Goal: Task Accomplishment & Management: Manage account settings

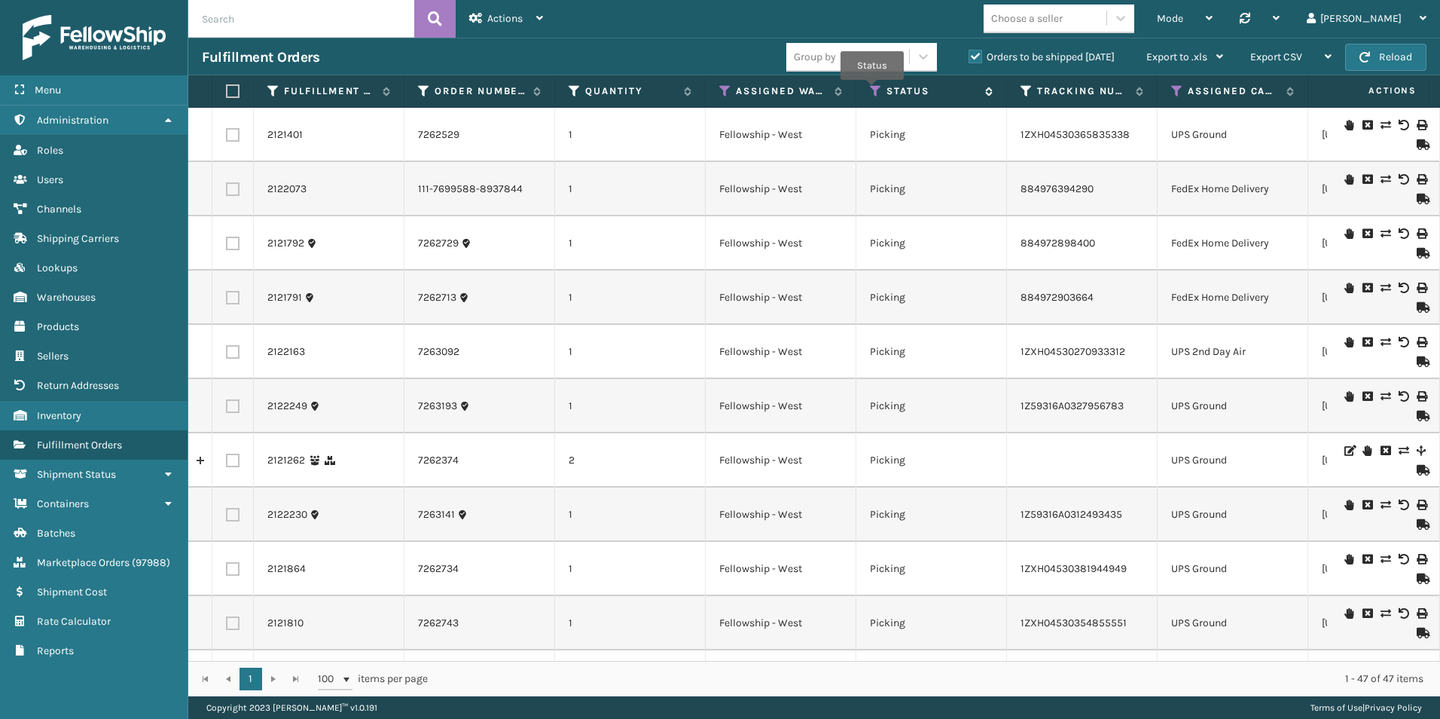
click at [872, 90] on icon at bounding box center [876, 91] width 12 height 14
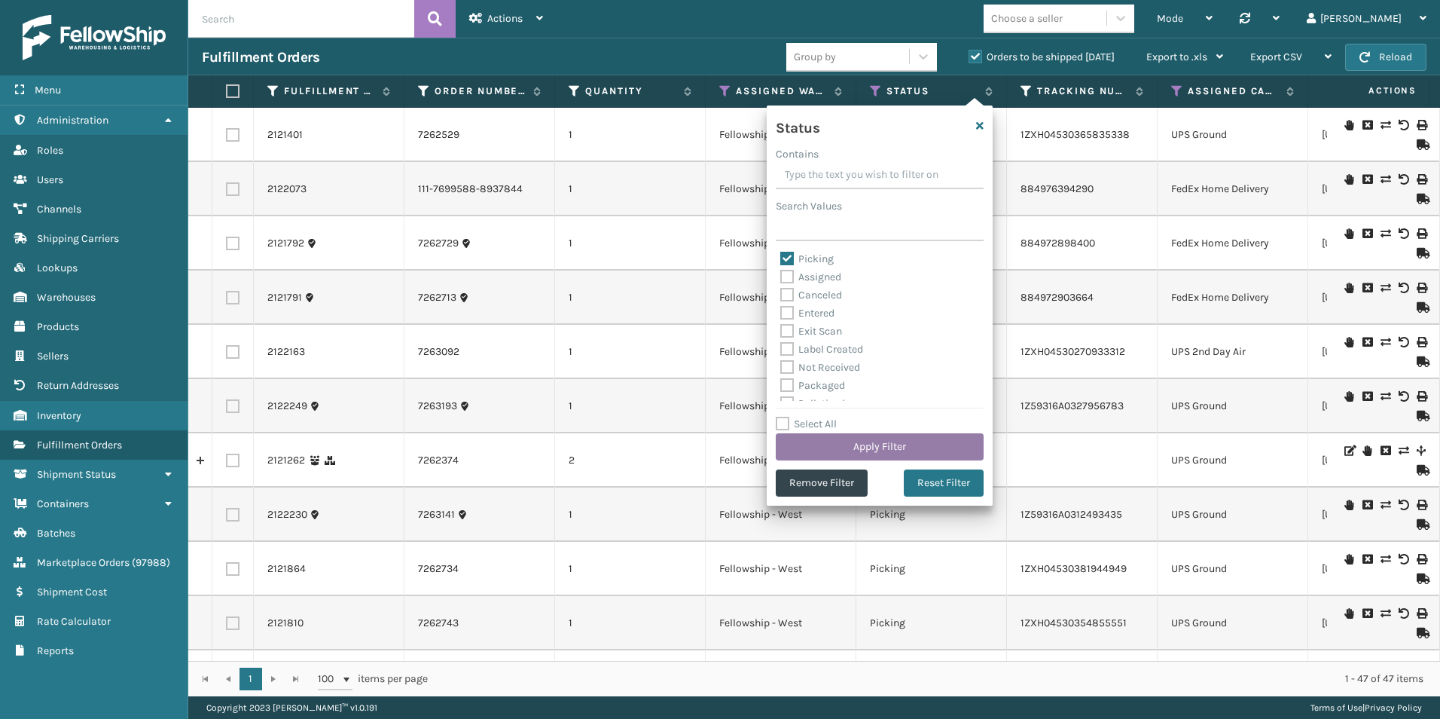
click at [870, 441] on button "Apply Filter" at bounding box center [880, 446] width 208 height 27
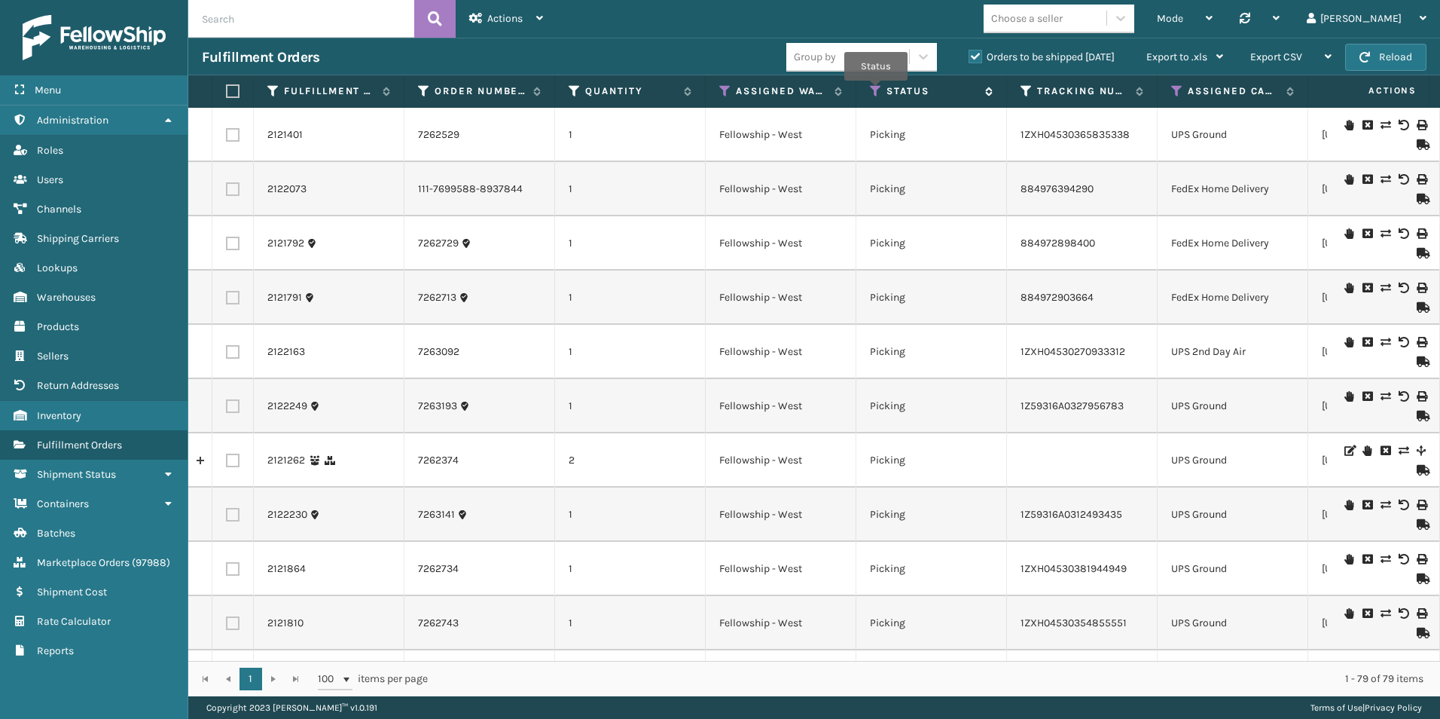
click at [876, 91] on icon at bounding box center [876, 91] width 12 height 14
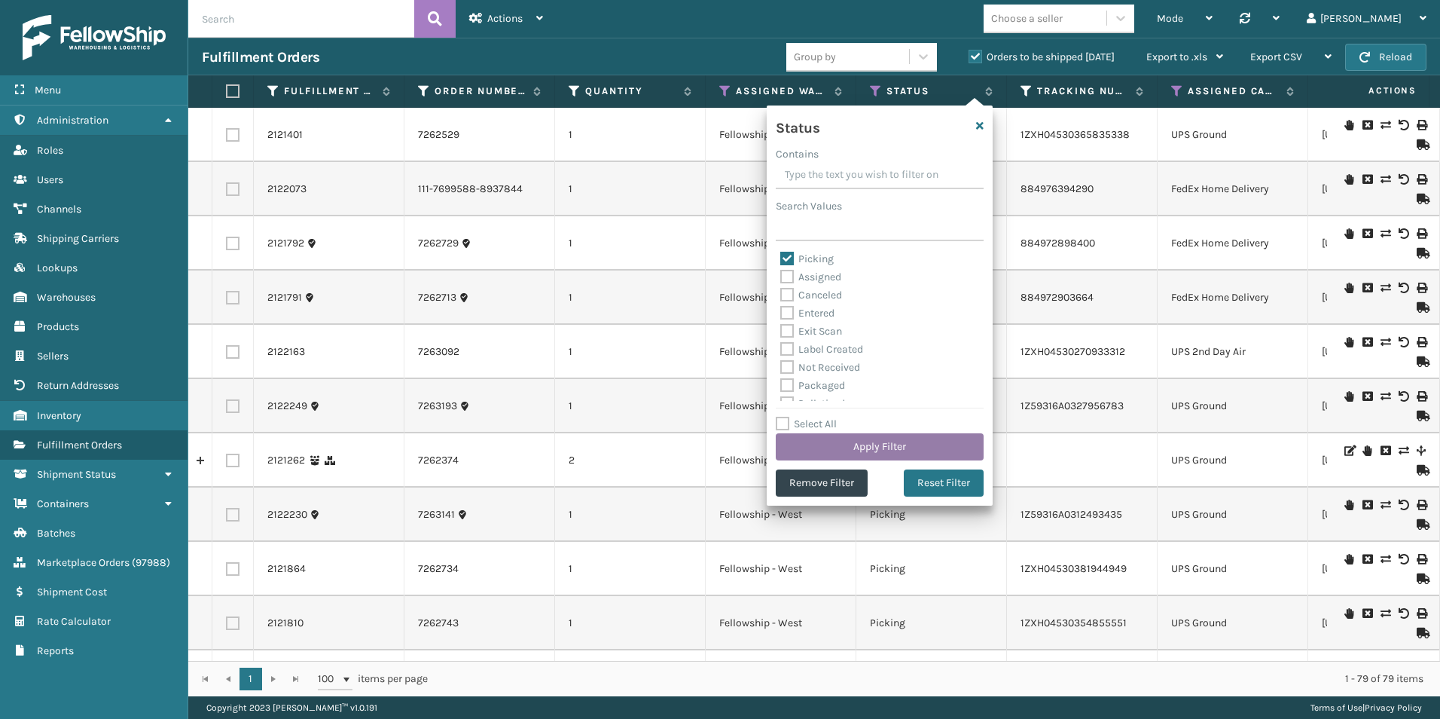
click at [883, 439] on button "Apply Filter" at bounding box center [880, 446] width 208 height 27
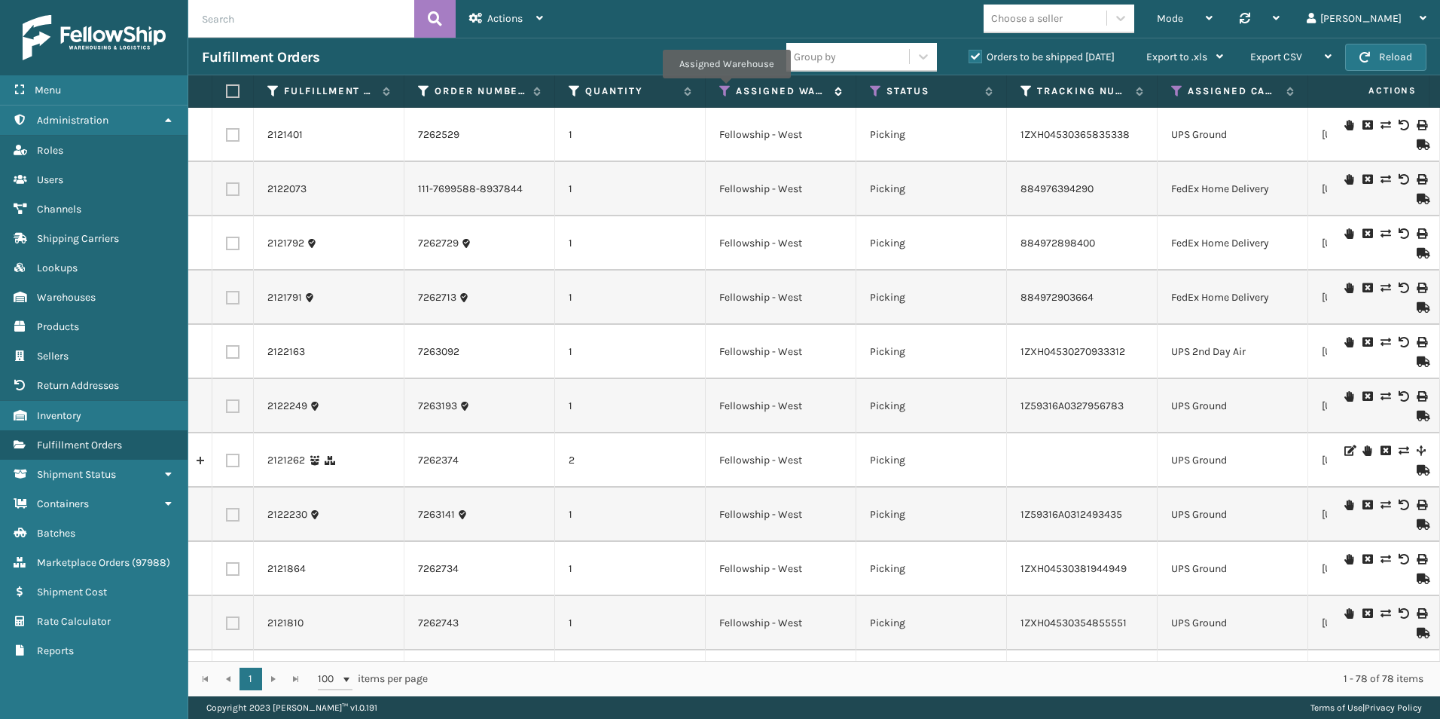
click at [726, 88] on icon at bounding box center [725, 91] width 12 height 14
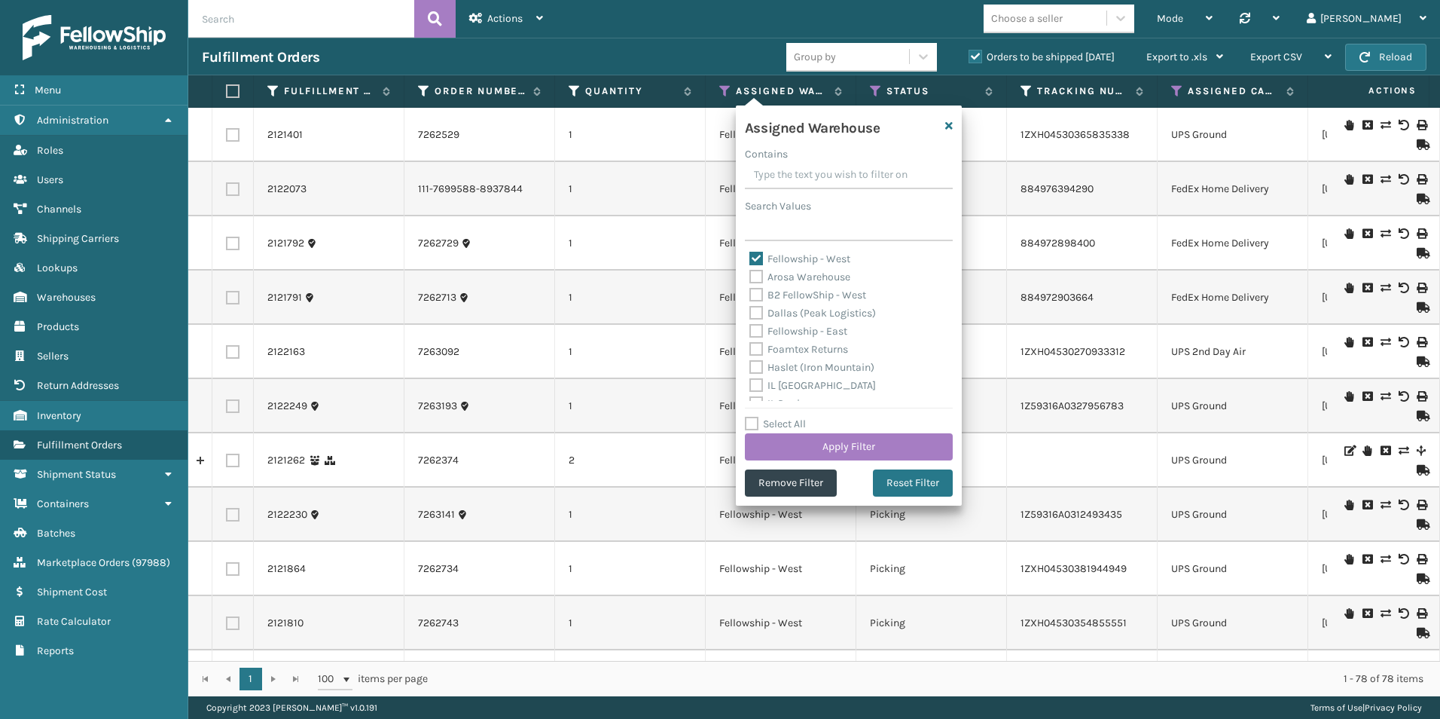
click at [756, 255] on label "Fellowship - West" at bounding box center [799, 258] width 101 height 13
click at [750, 255] on input "Fellowship - West" at bounding box center [749, 255] width 1 height 10
checkbox input "false"
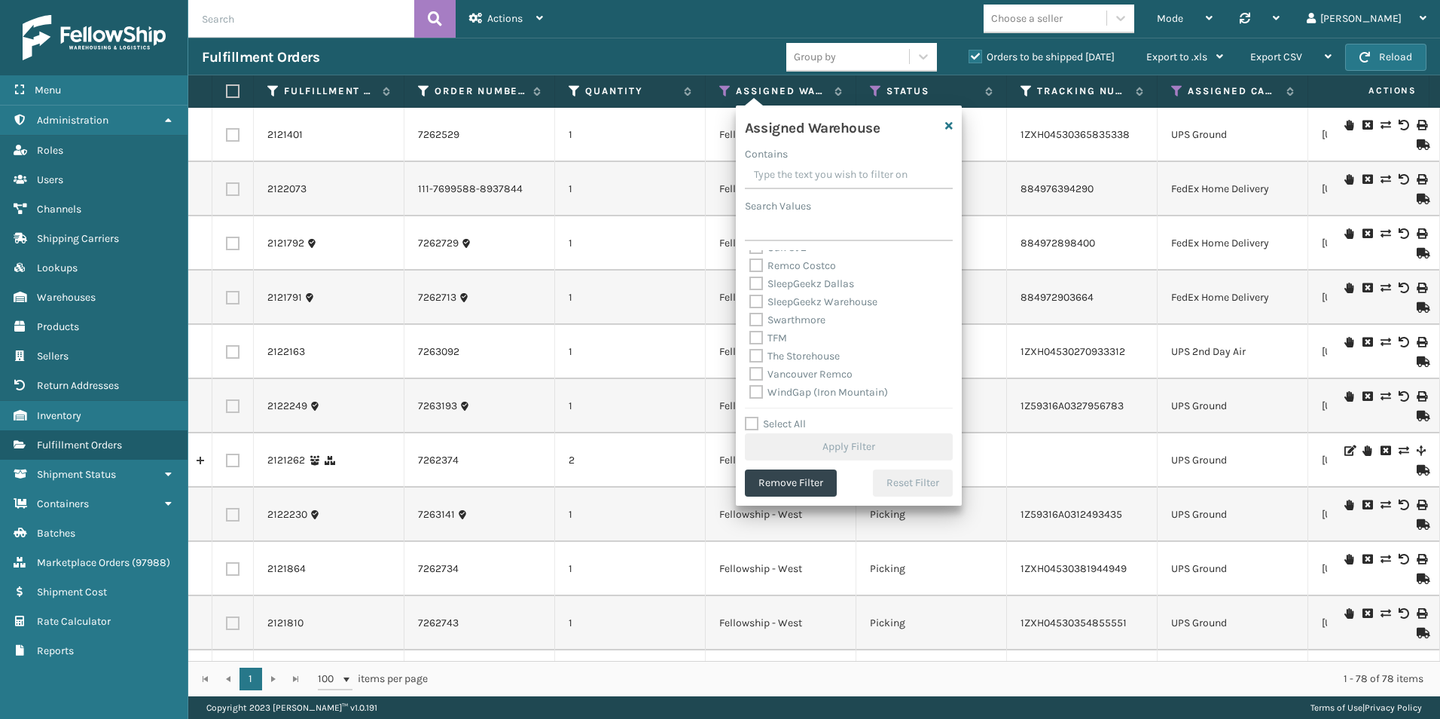
scroll to position [392, 0]
click at [753, 389] on label "WindGap (Iron Mountain)" at bounding box center [818, 391] width 139 height 13
click at [750, 389] on input "WindGap (Iron Mountain)" at bounding box center [749, 388] width 1 height 10
checkbox input "true"
click at [829, 443] on button "Apply Filter" at bounding box center [849, 446] width 208 height 27
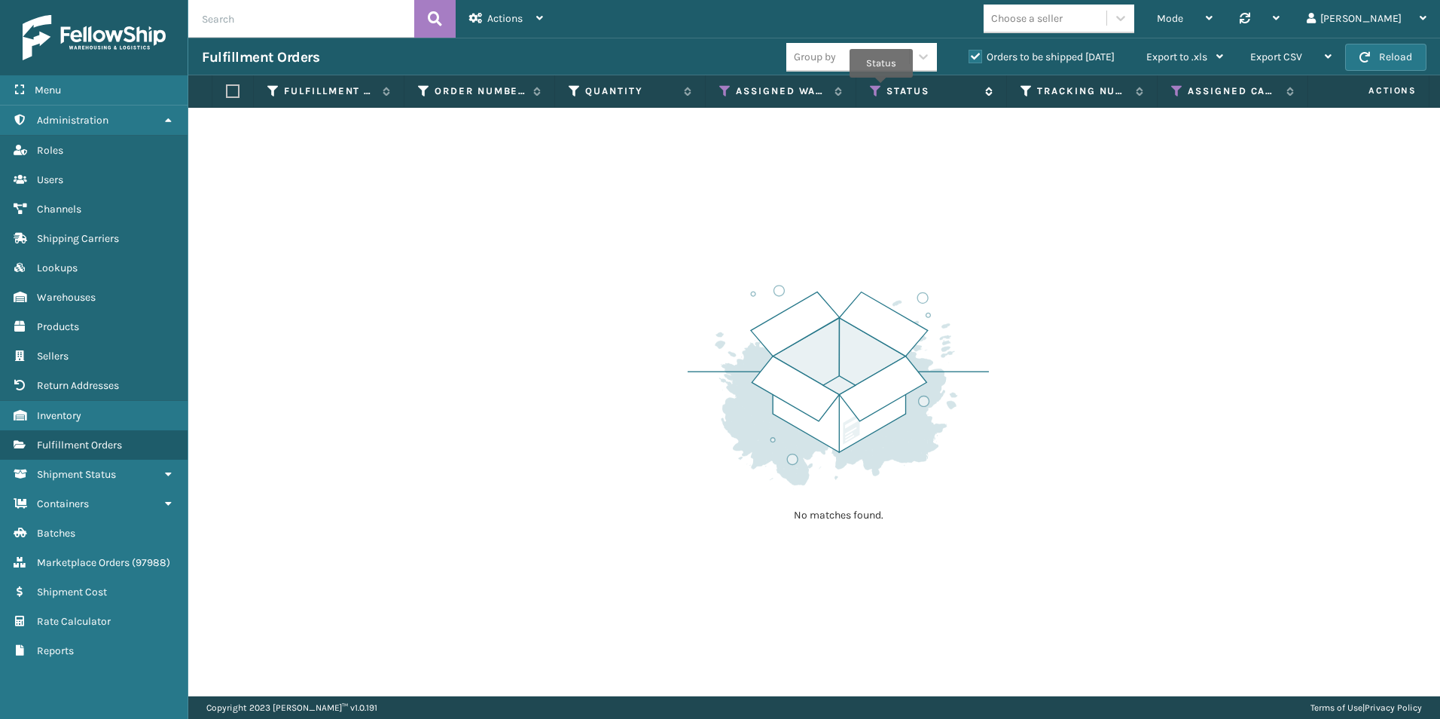
click at [881, 88] on icon at bounding box center [876, 91] width 12 height 14
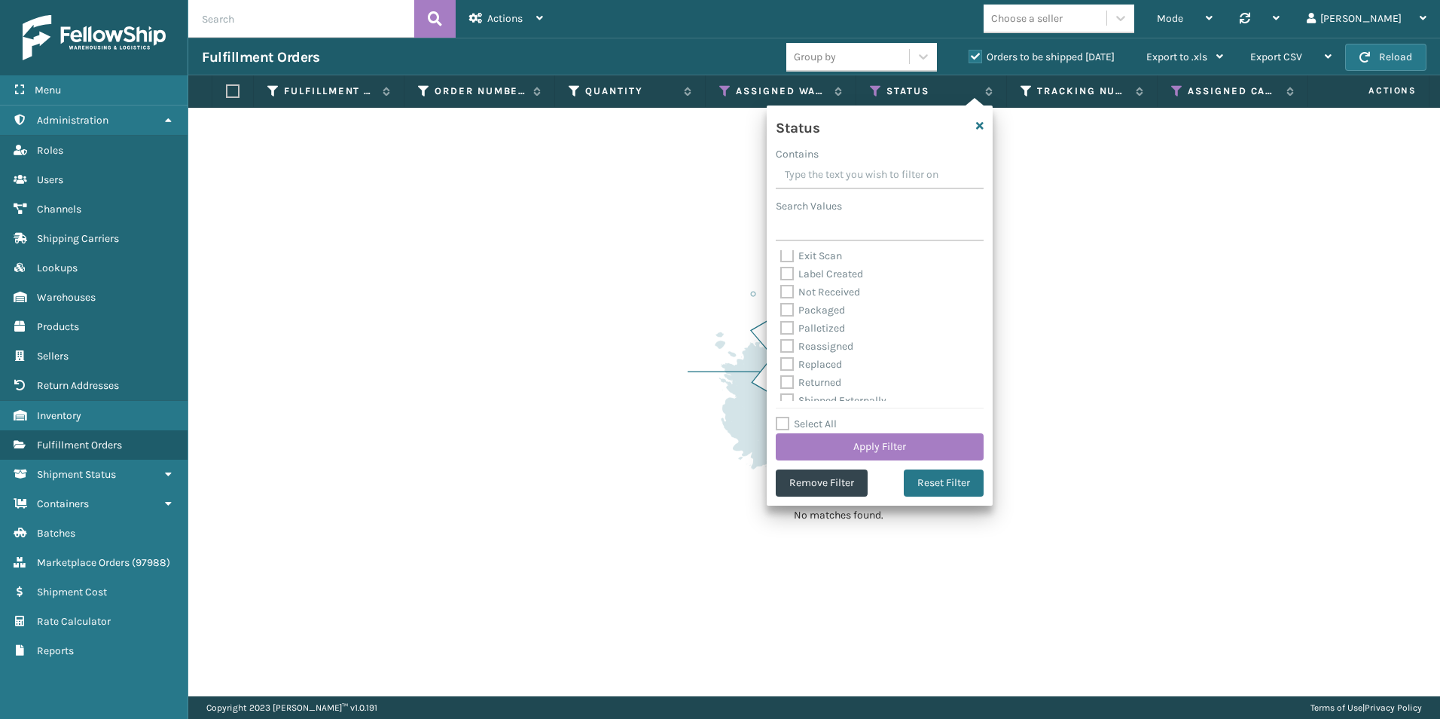
scroll to position [0, 0]
click at [785, 274] on label "Assigned" at bounding box center [810, 276] width 61 height 13
click at [781, 274] on input "Assigned" at bounding box center [780, 273] width 1 height 10
checkbox input "true"
click at [865, 446] on button "Apply Filter" at bounding box center [880, 446] width 208 height 27
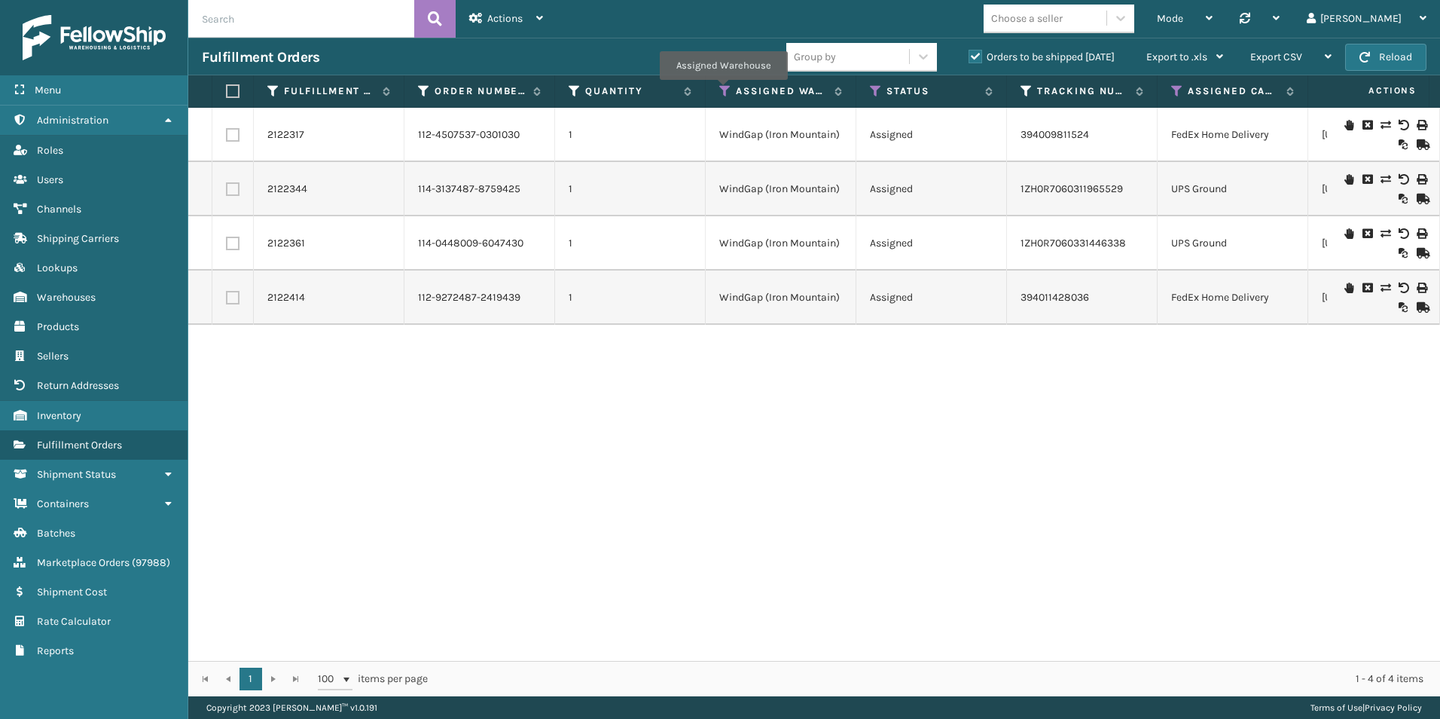
drag, startPoint x: 723, startPoint y: 90, endPoint x: 732, endPoint y: 102, distance: 15.1
click at [723, 90] on icon at bounding box center [725, 91] width 12 height 14
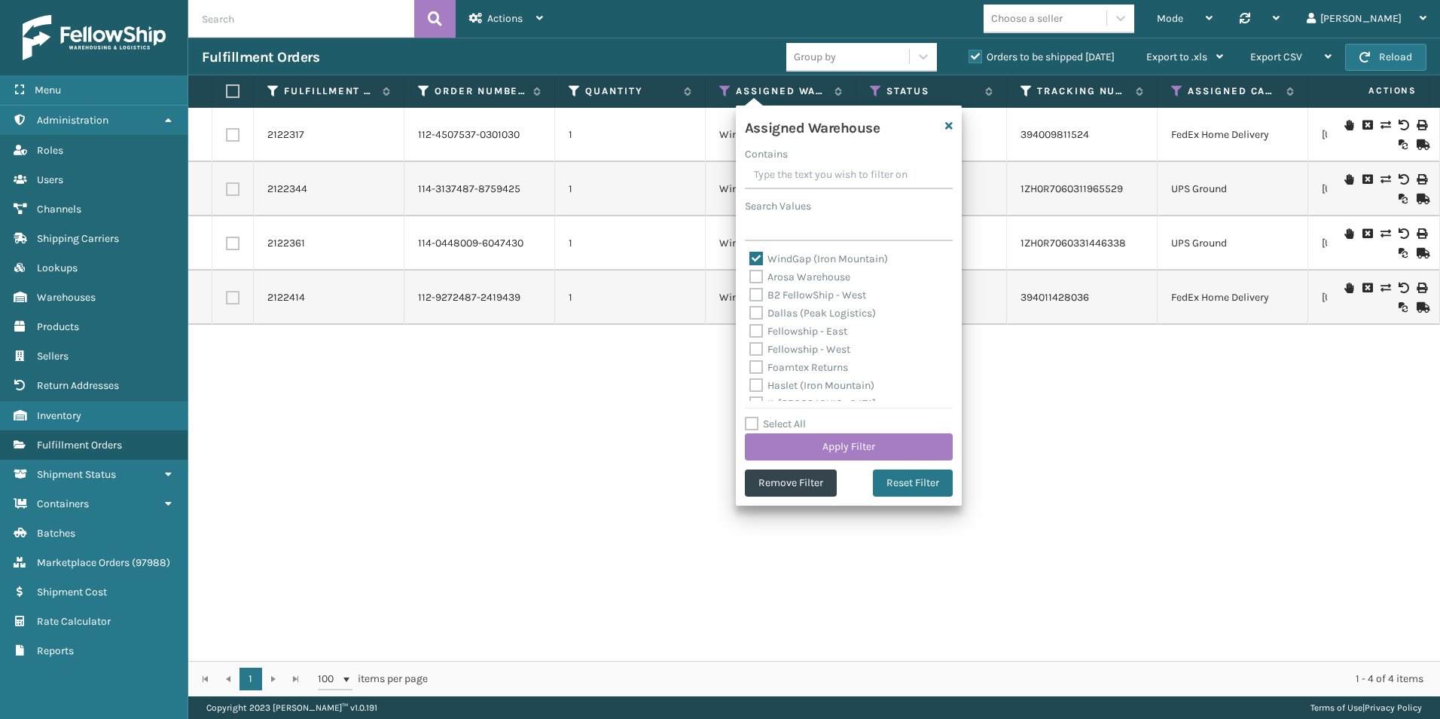
drag, startPoint x: 752, startPoint y: 258, endPoint x: 773, endPoint y: 276, distance: 27.8
click at [755, 257] on label "WindGap (Iron Mountain)" at bounding box center [818, 258] width 139 height 13
click at [750, 257] on input "WindGap (Iron Mountain)" at bounding box center [749, 255] width 1 height 10
checkbox input "false"
drag, startPoint x: 756, startPoint y: 386, endPoint x: 783, endPoint y: 382, distance: 27.4
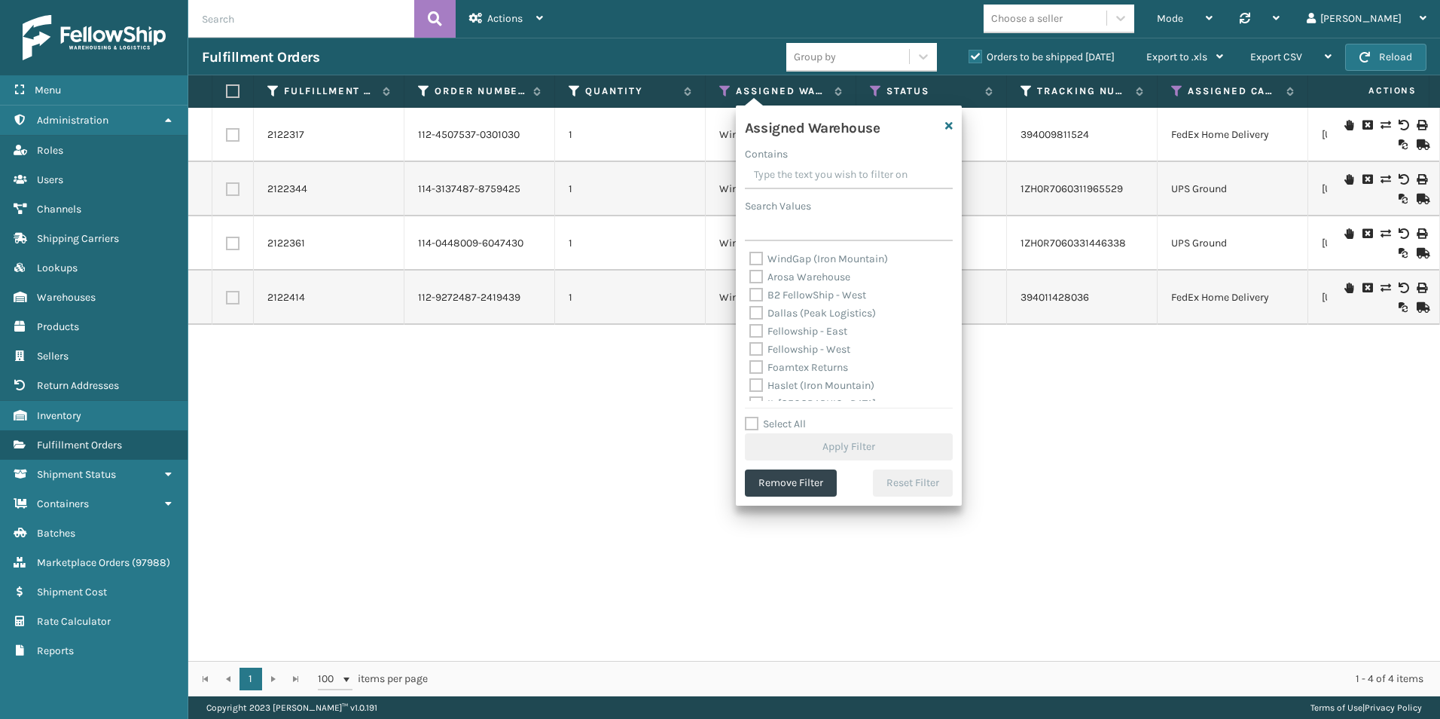
click at [764, 383] on label "Haslet (Iron Mountain)" at bounding box center [811, 385] width 125 height 13
click at [761, 386] on label "Haslet (Iron Mountain)" at bounding box center [811, 385] width 125 height 13
click at [750, 386] on input "Haslet (Iron Mountain)" at bounding box center [749, 382] width 1 height 10
checkbox input "true"
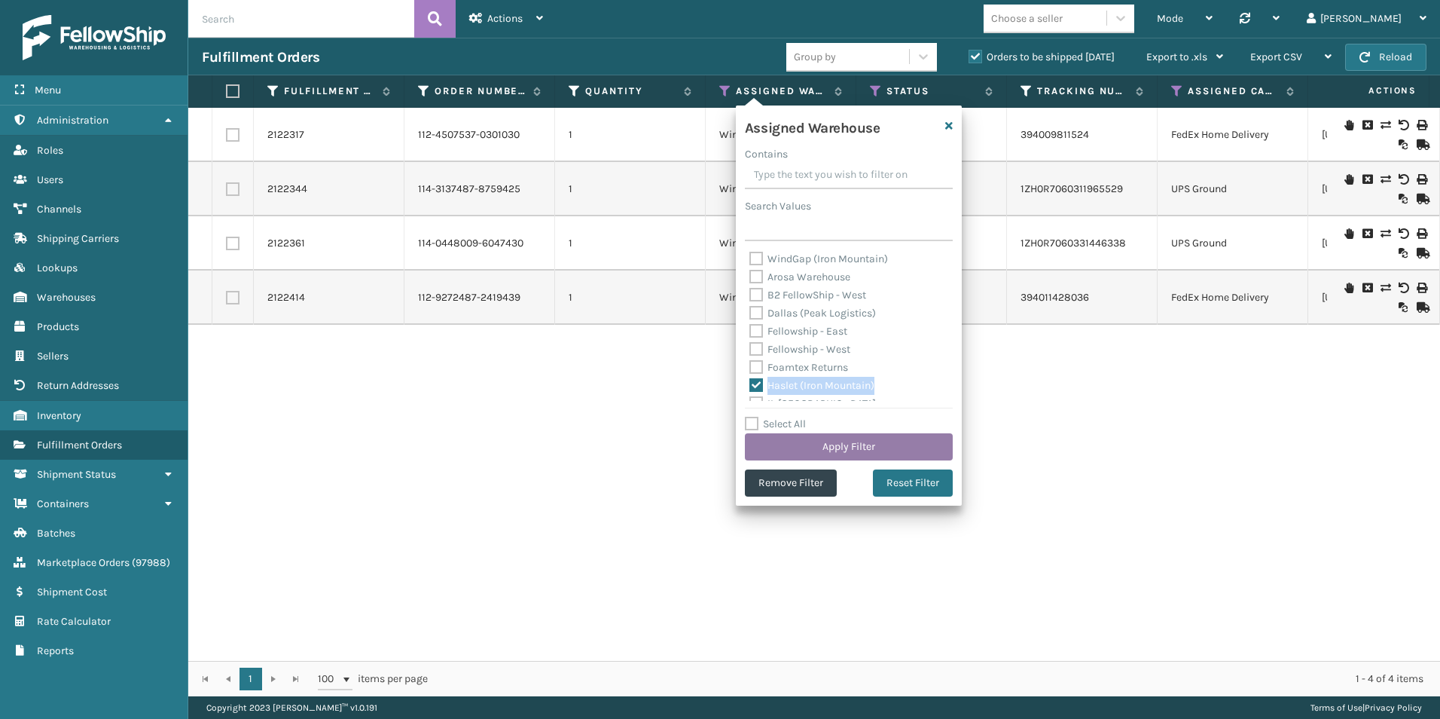
click at [845, 449] on button "Apply Filter" at bounding box center [849, 446] width 208 height 27
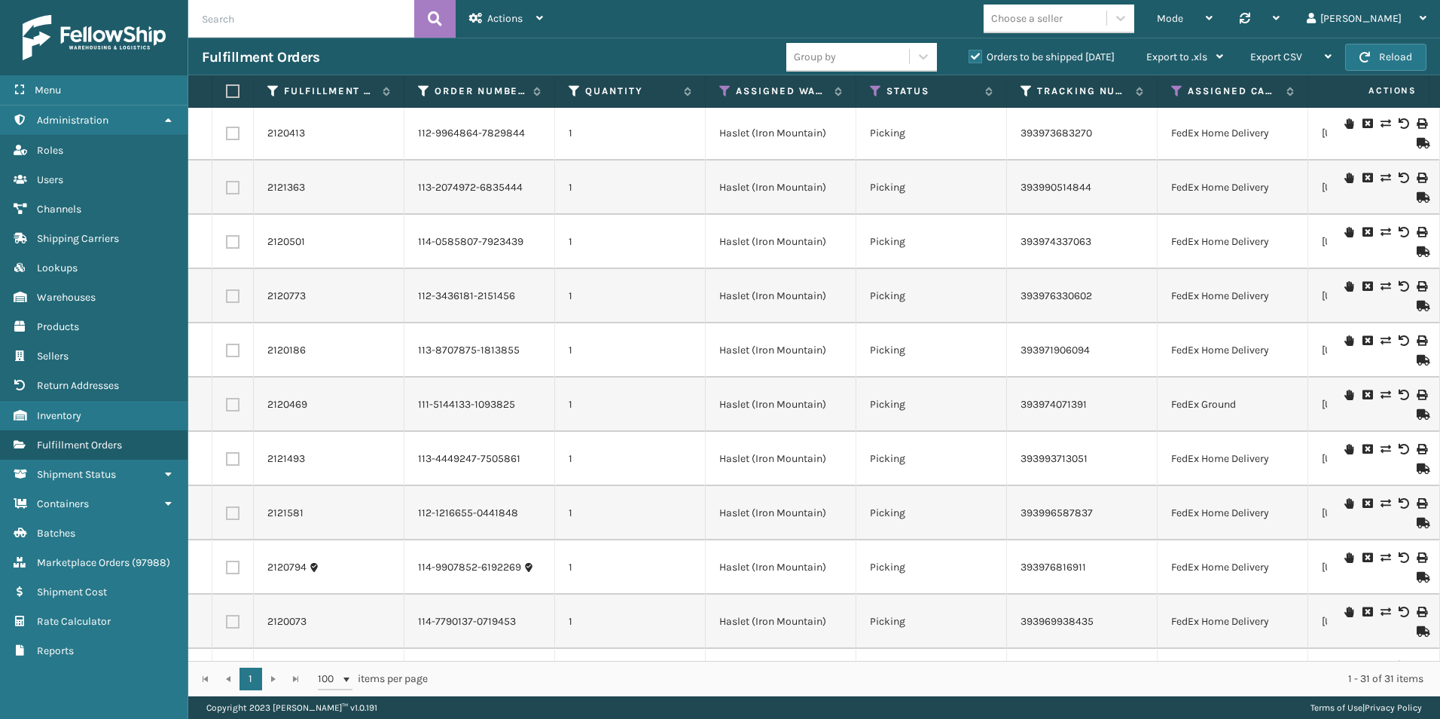
scroll to position [1054, 0]
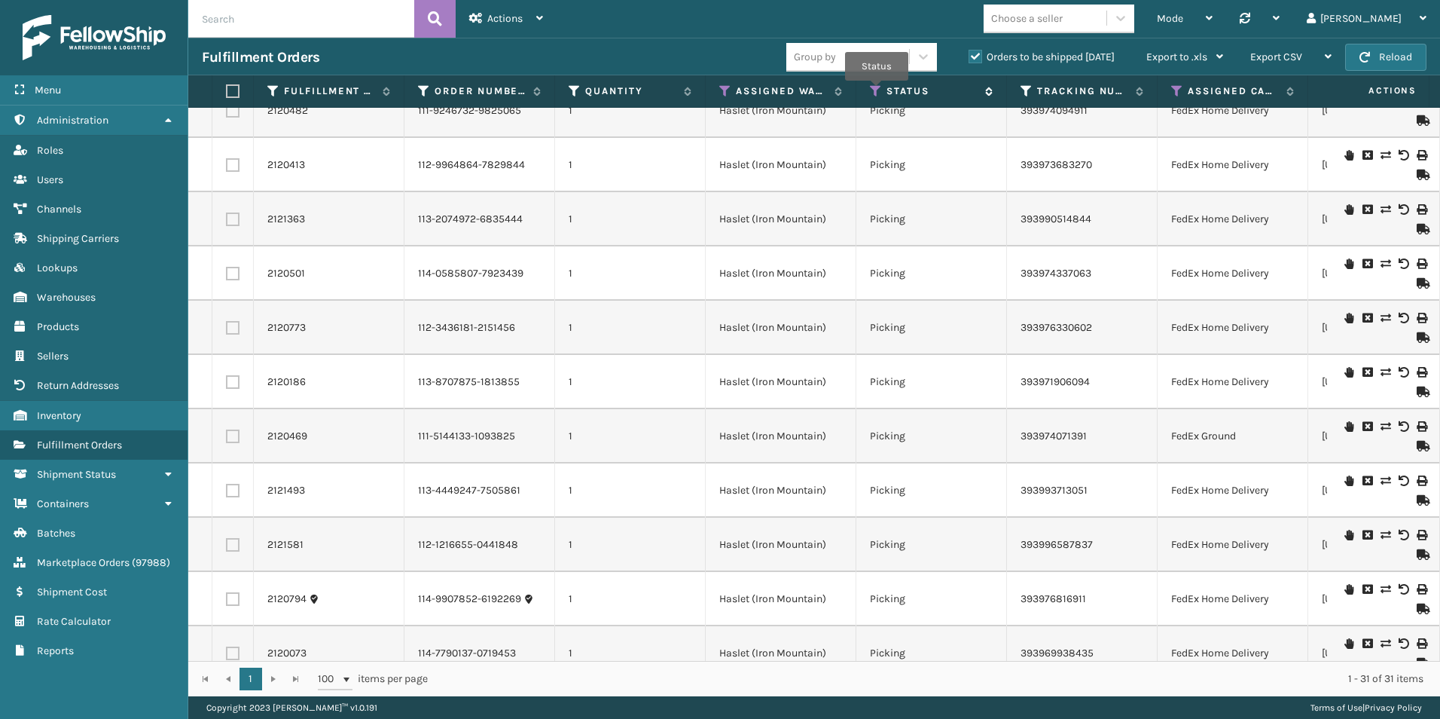
click at [877, 91] on icon at bounding box center [876, 91] width 12 height 14
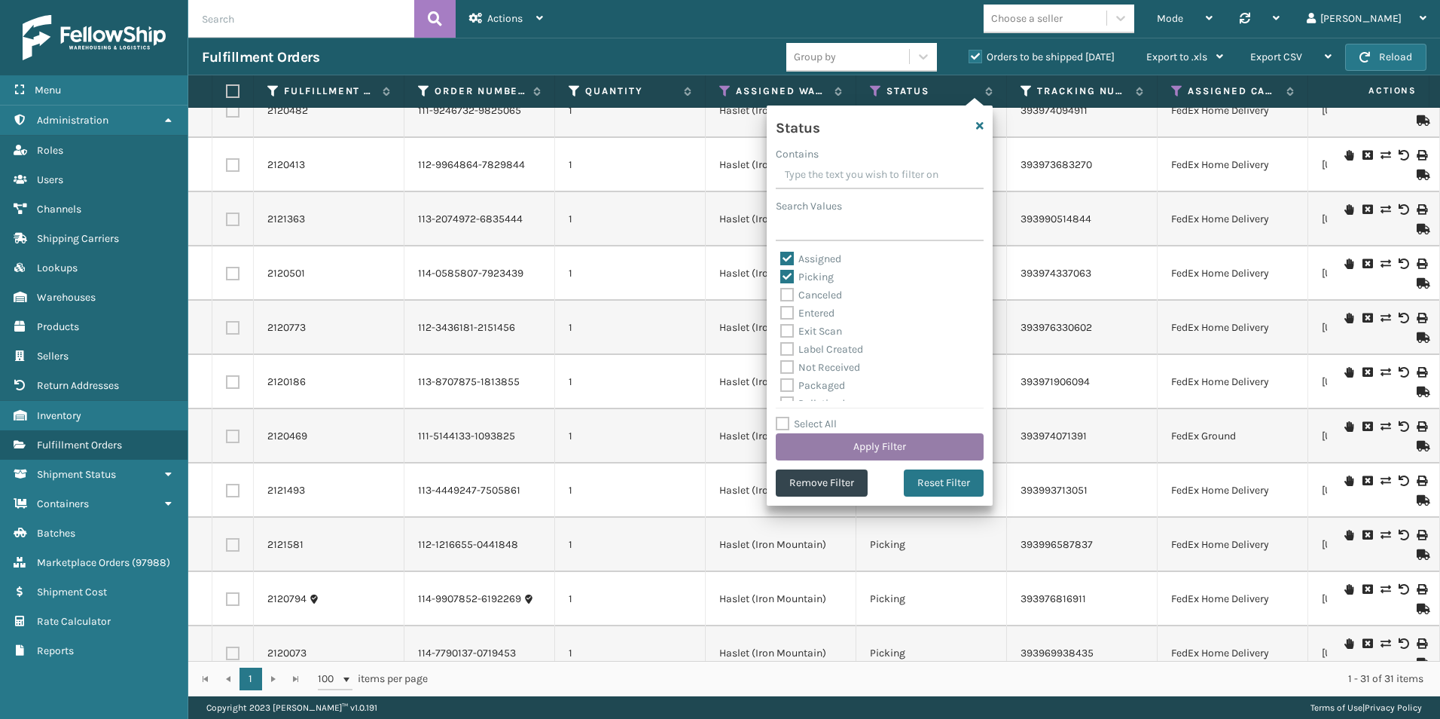
click at [896, 438] on button "Apply Filter" at bounding box center [880, 446] width 208 height 27
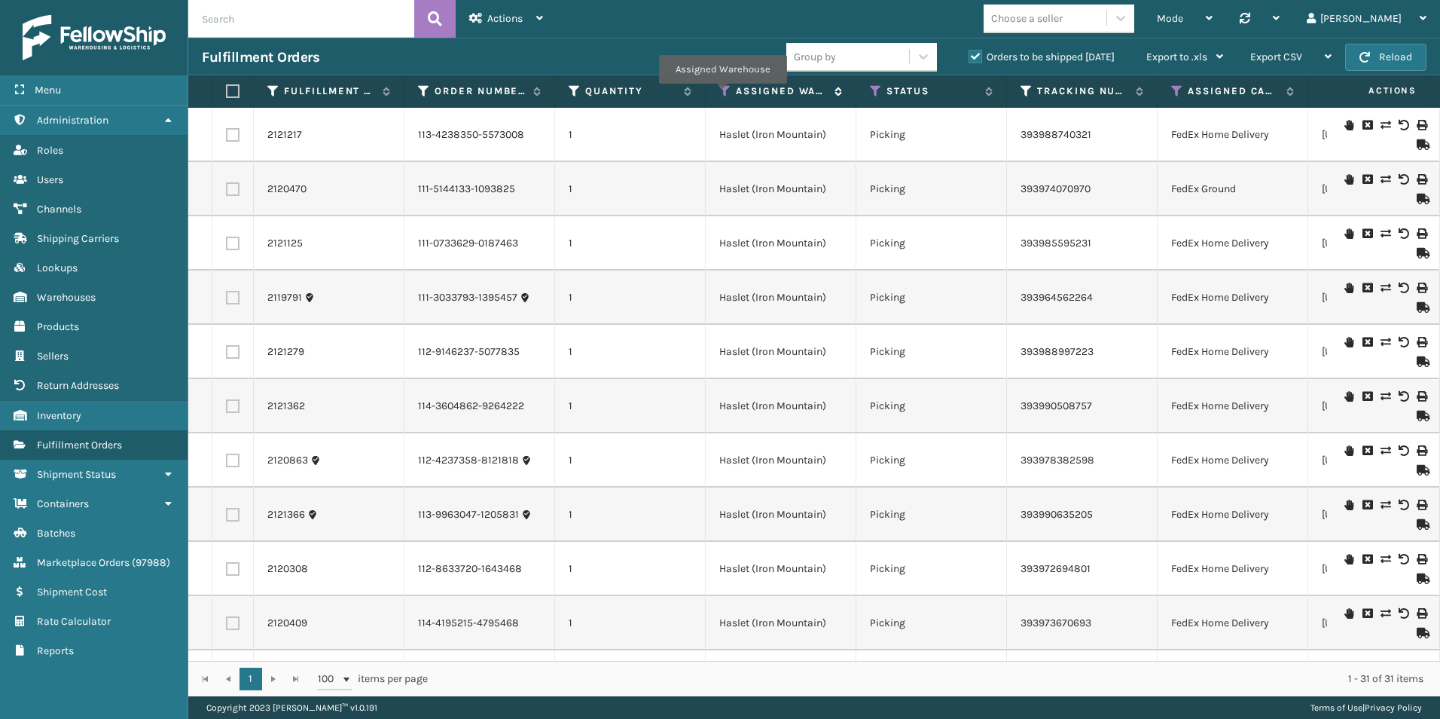
click at [722, 93] on icon at bounding box center [725, 91] width 12 height 14
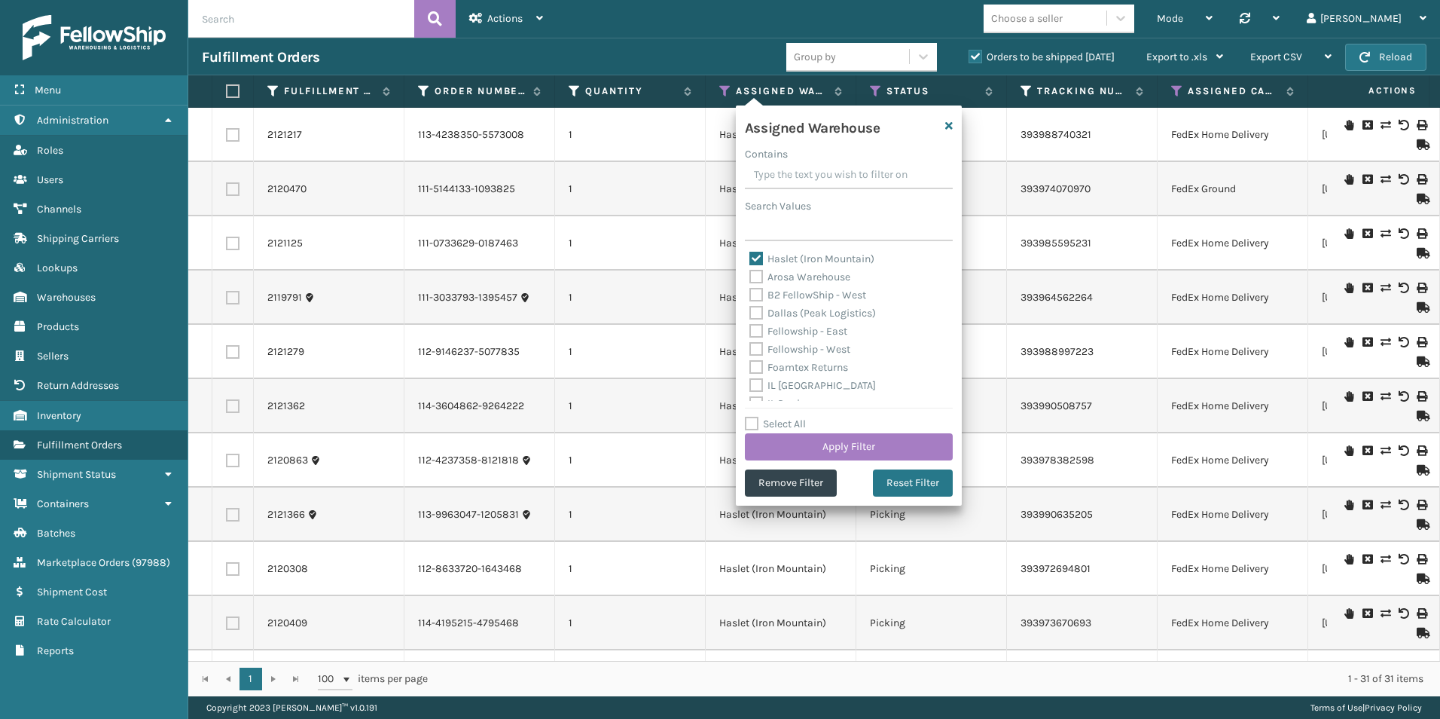
click at [754, 255] on label "Haslet (Iron Mountain)" at bounding box center [811, 258] width 125 height 13
click at [750, 255] on input "Haslet (Iron Mountain)" at bounding box center [749, 255] width 1 height 10
checkbox input "false"
drag, startPoint x: 752, startPoint y: 350, endPoint x: 797, endPoint y: 404, distance: 69.5
click at [754, 349] on label "Fellowship - West" at bounding box center [799, 349] width 101 height 13
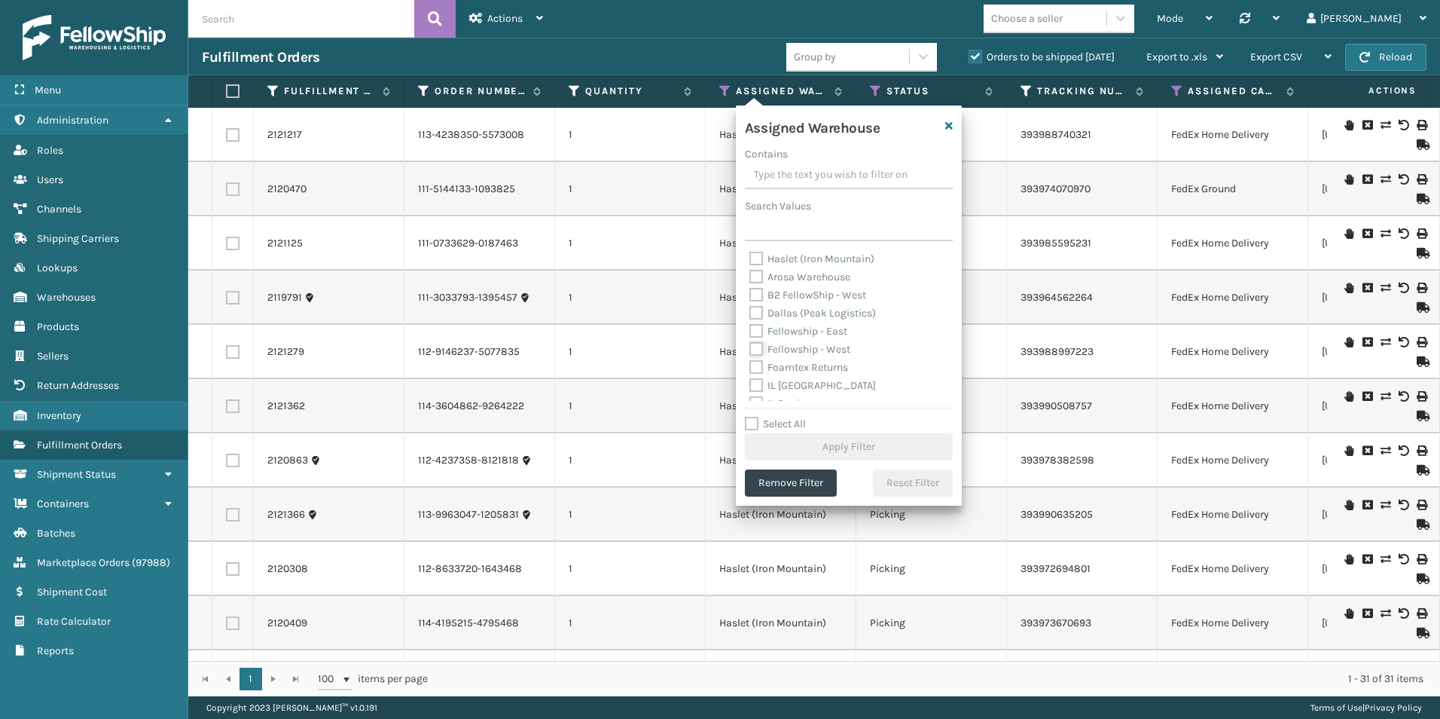
click at [750, 349] on input "Fellowship - West" at bounding box center [749, 345] width 1 height 10
checkbox input "true"
click at [860, 443] on button "Apply Filter" at bounding box center [849, 446] width 208 height 27
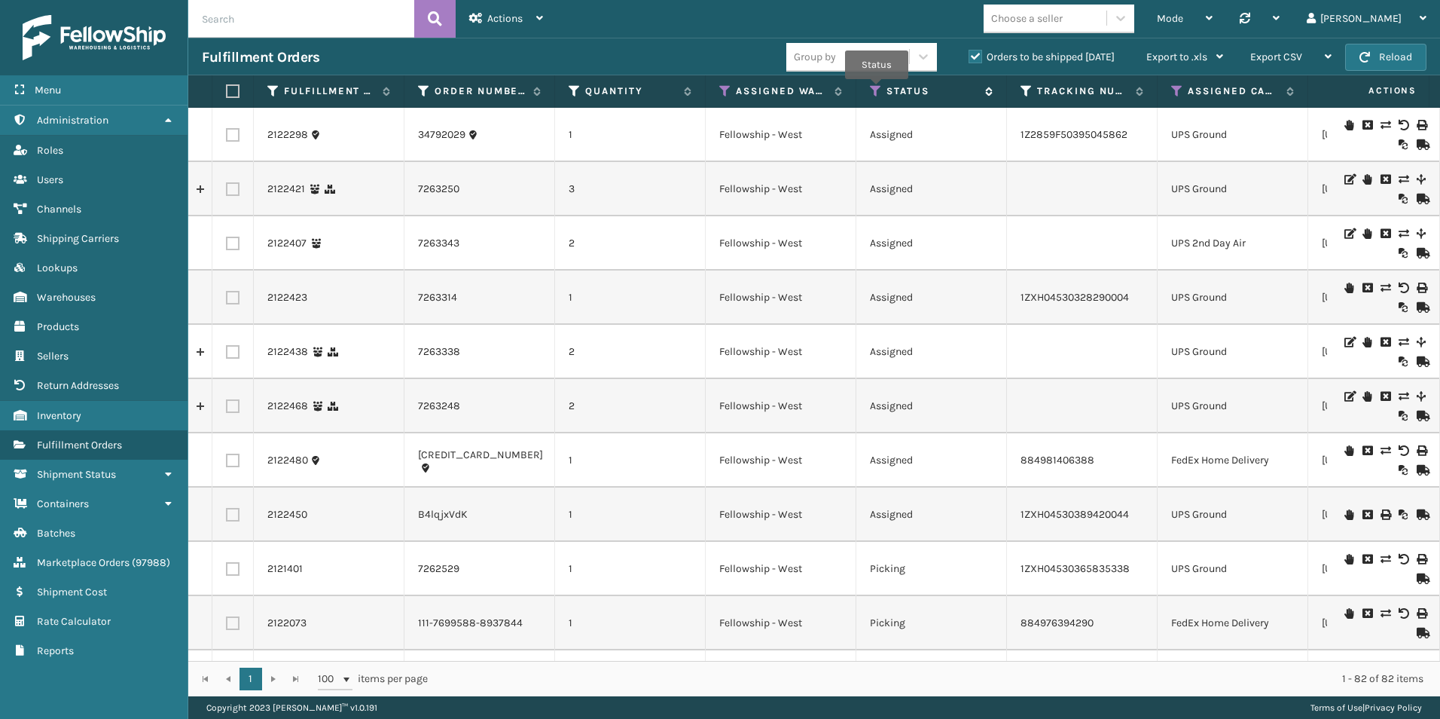
click at [877, 90] on icon at bounding box center [876, 91] width 12 height 14
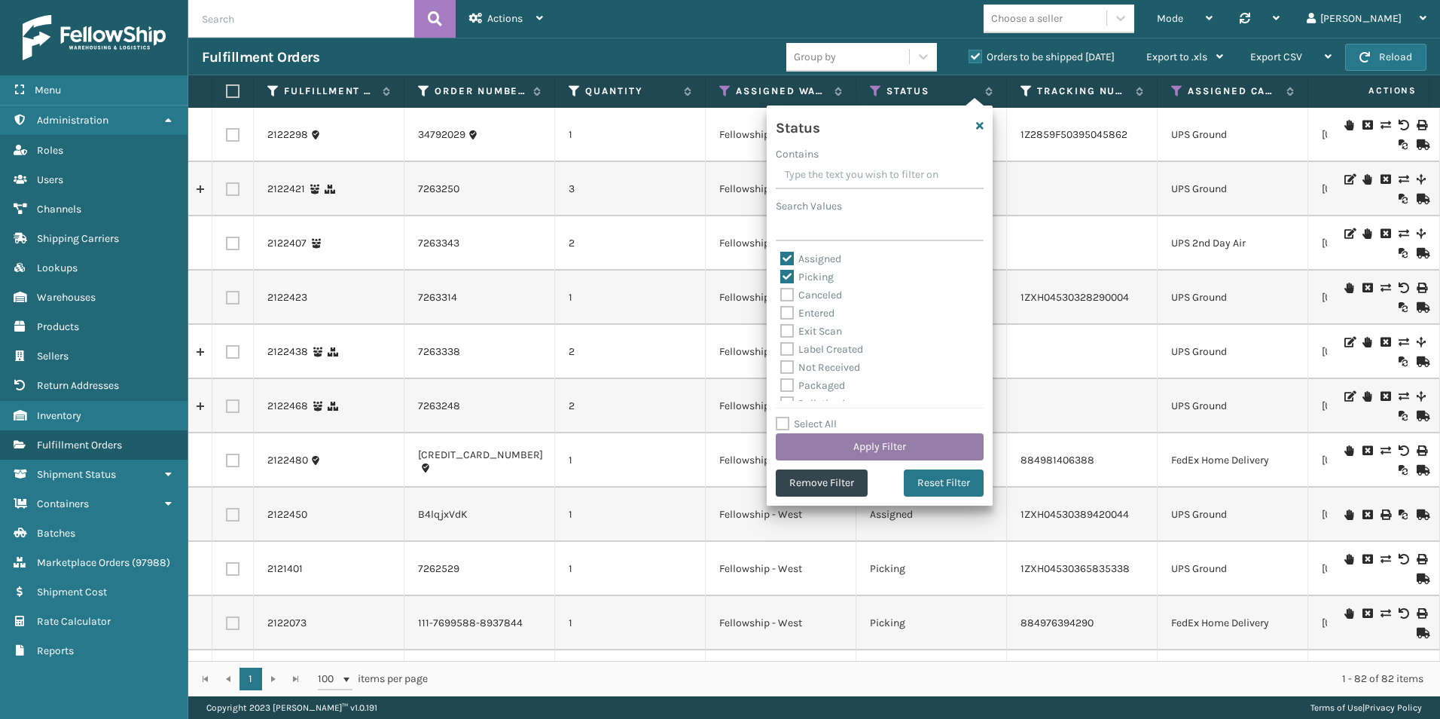
click at [881, 445] on button "Apply Filter" at bounding box center [880, 446] width 208 height 27
